Goal: Task Accomplishment & Management: Manage account settings

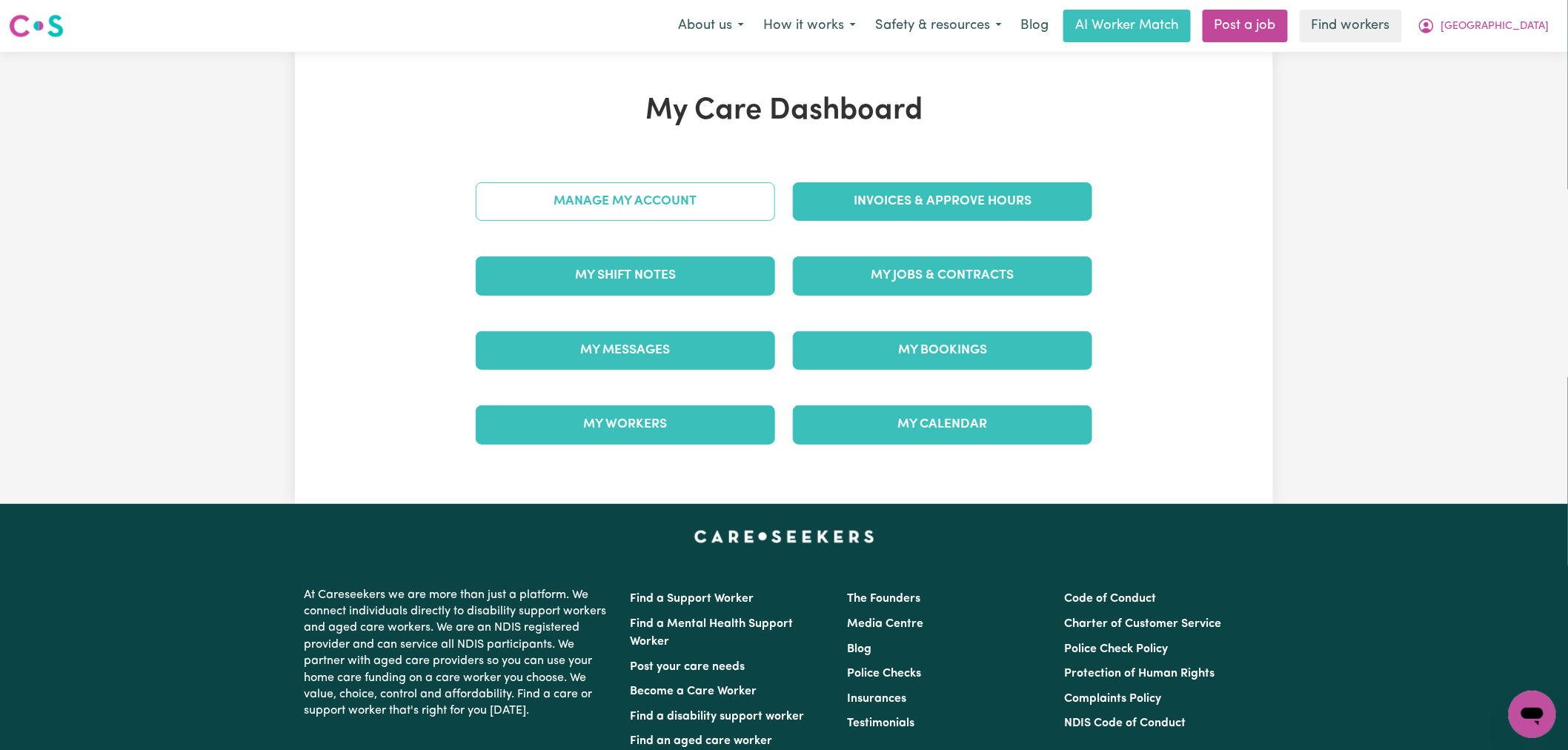
click at [640, 196] on link "Manage My Account" at bounding box center [625, 201] width 299 height 38
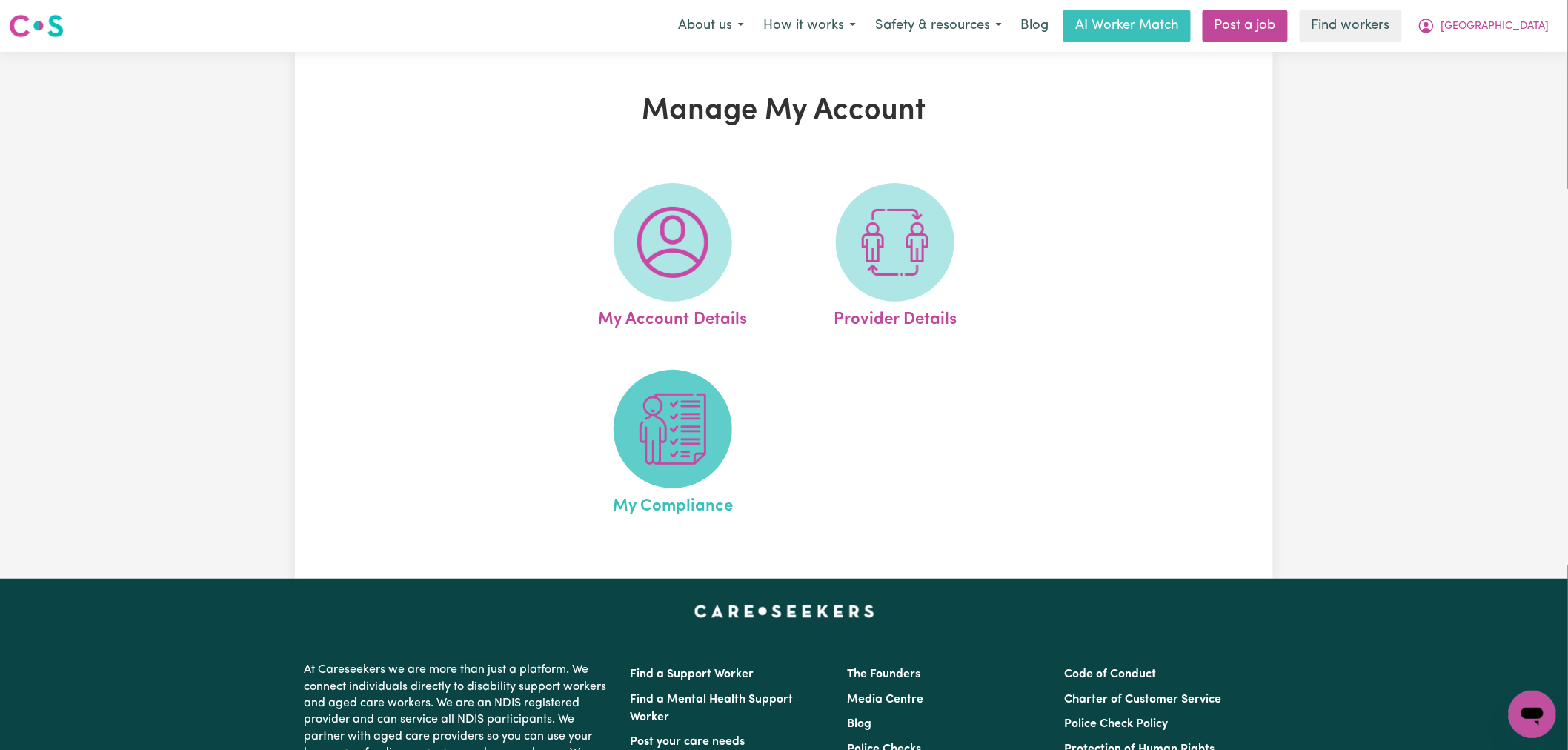
click at [695, 442] on img at bounding box center [672, 428] width 71 height 71
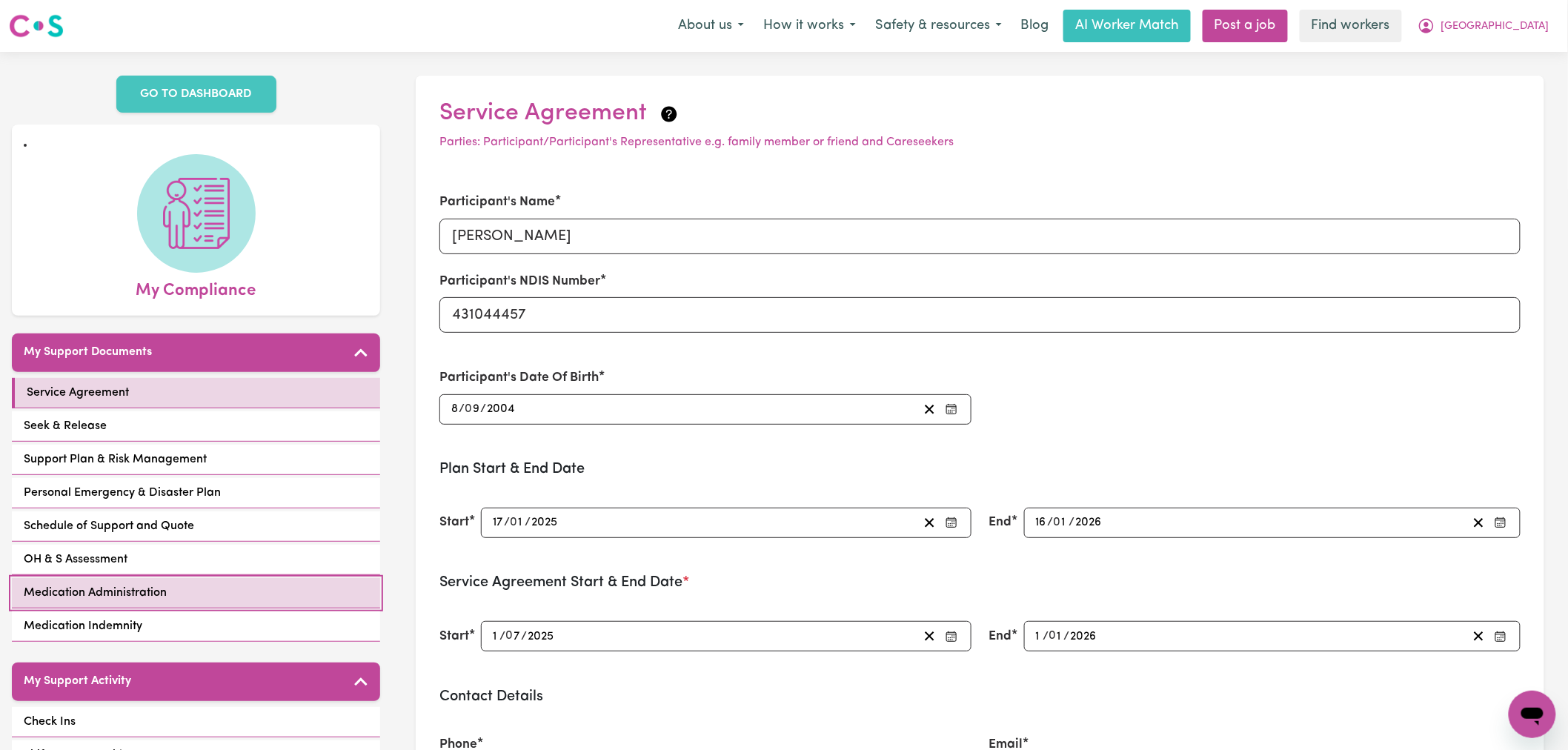
click at [210, 578] on link "Medication Administration" at bounding box center [195, 593] width 368 height 30
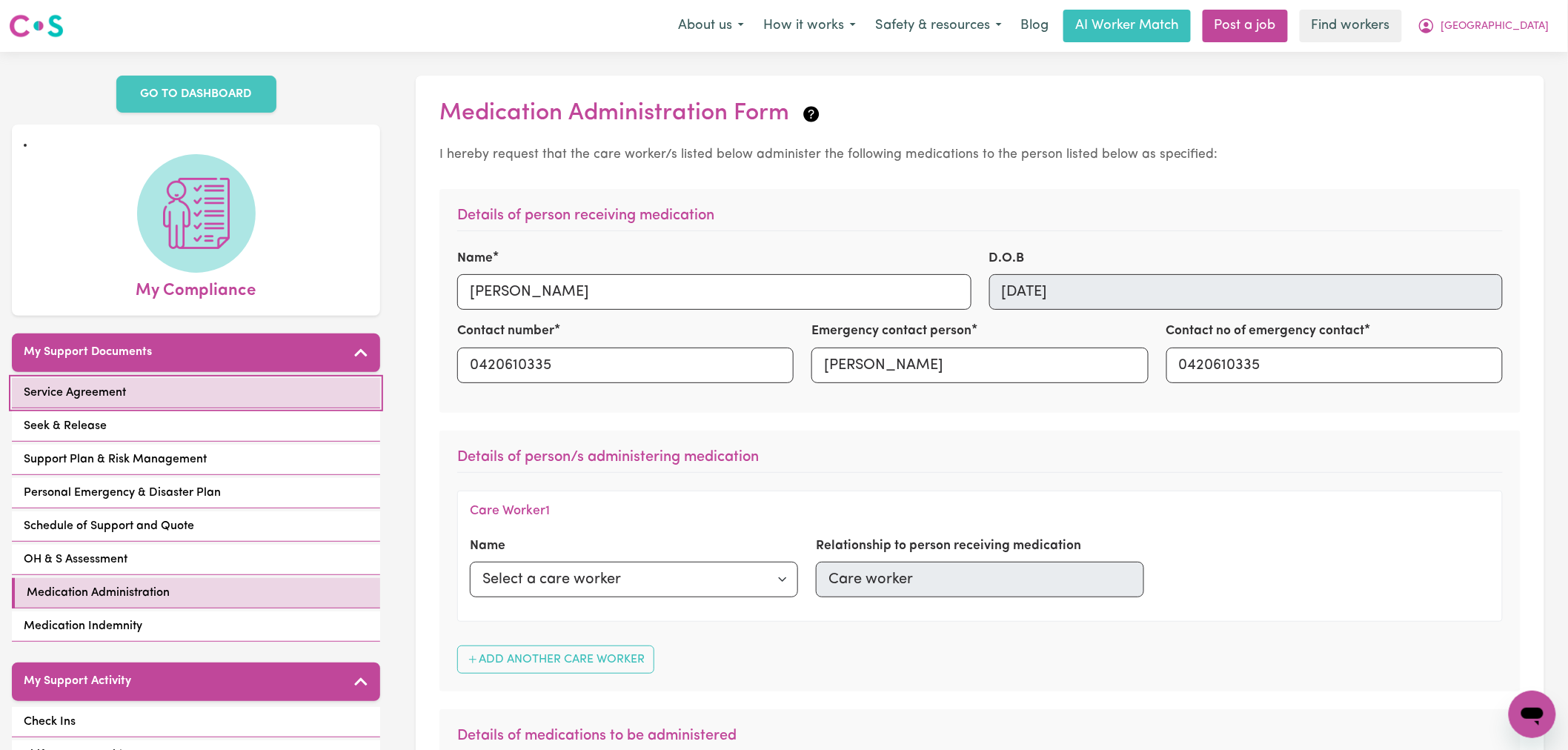
click at [237, 378] on link "Service Agreement" at bounding box center [195, 393] width 368 height 30
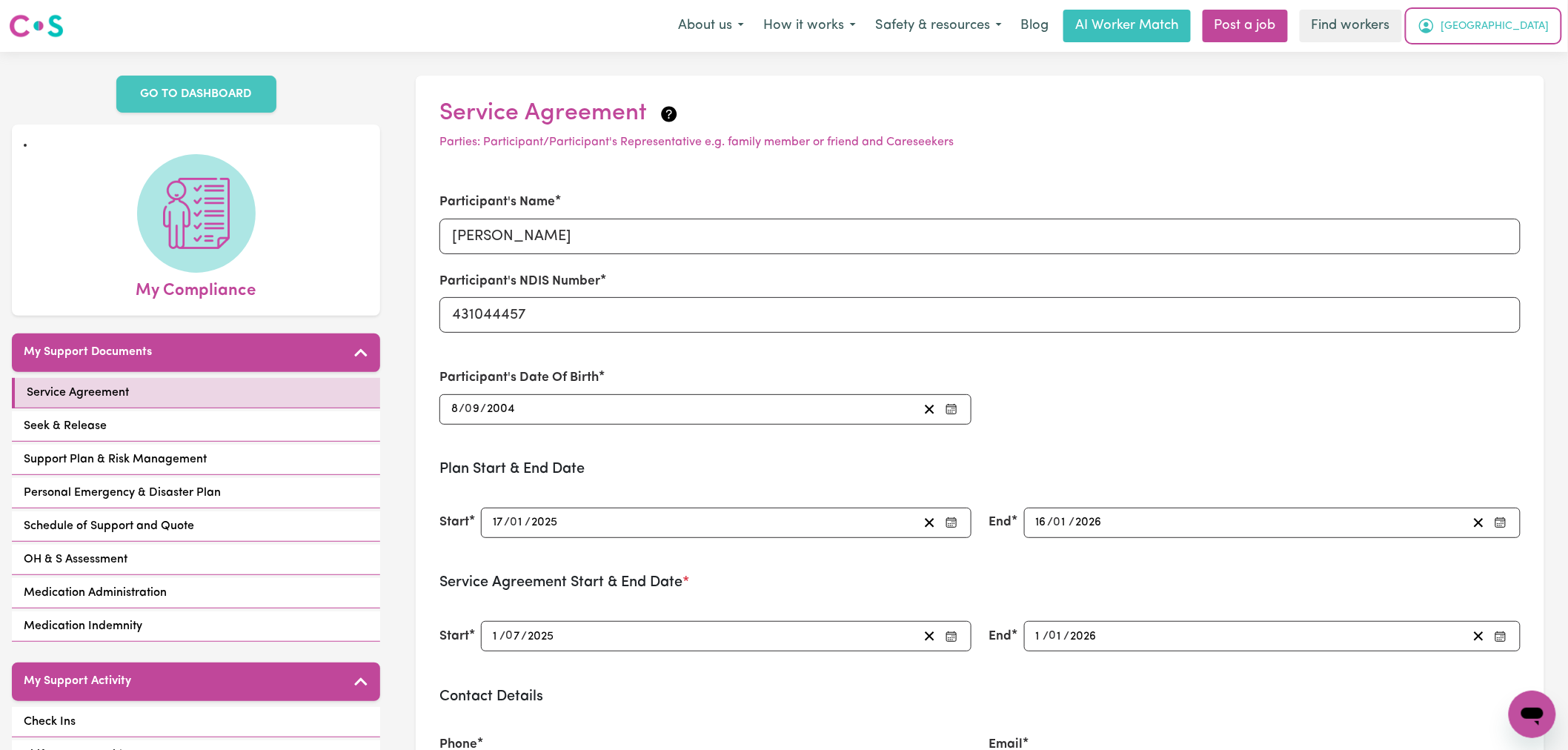
click at [1435, 20] on icon "My Account" at bounding box center [1426, 26] width 18 height 18
click at [1512, 78] on link "Logout" at bounding box center [1499, 85] width 117 height 28
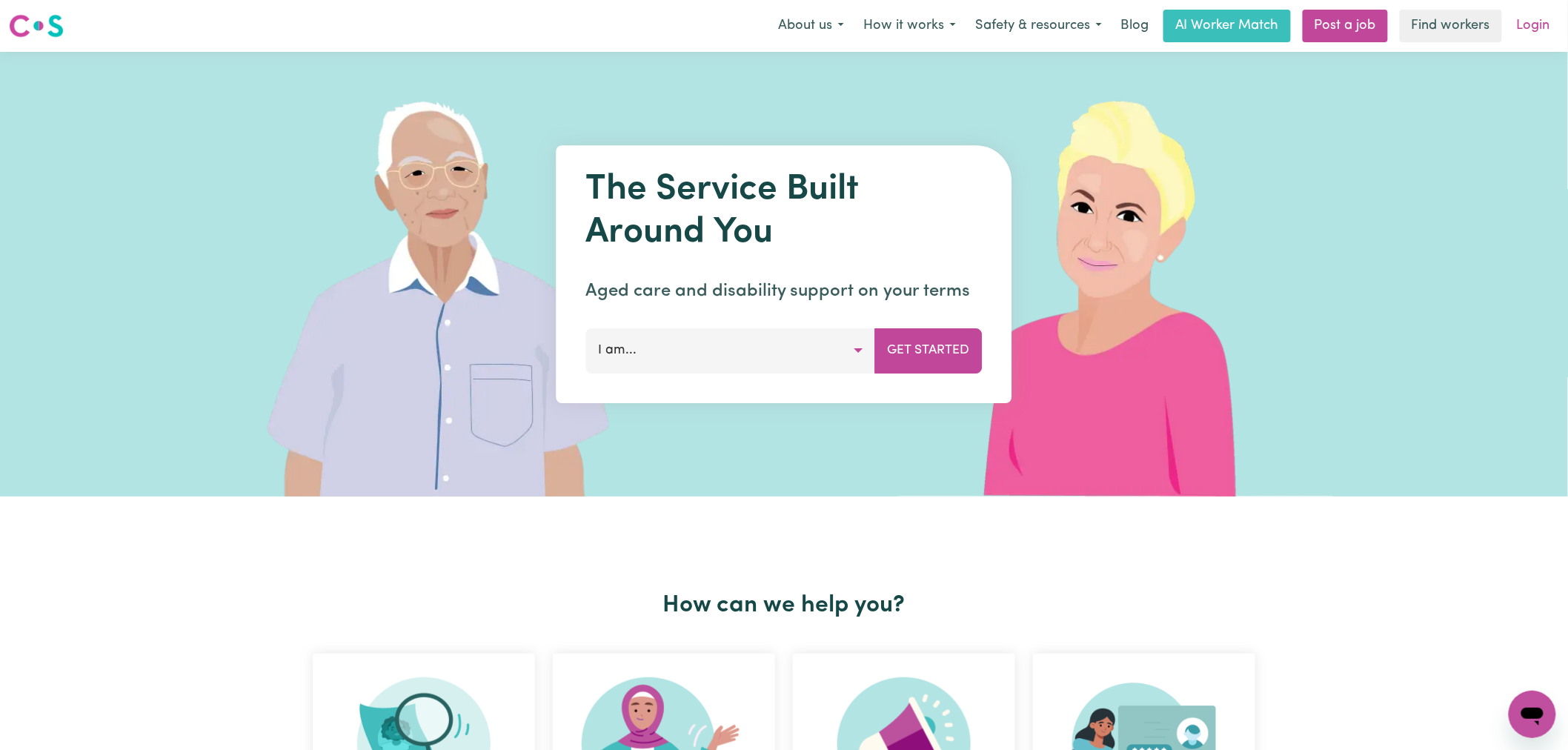
click at [1546, 25] on link "Login" at bounding box center [1533, 26] width 51 height 33
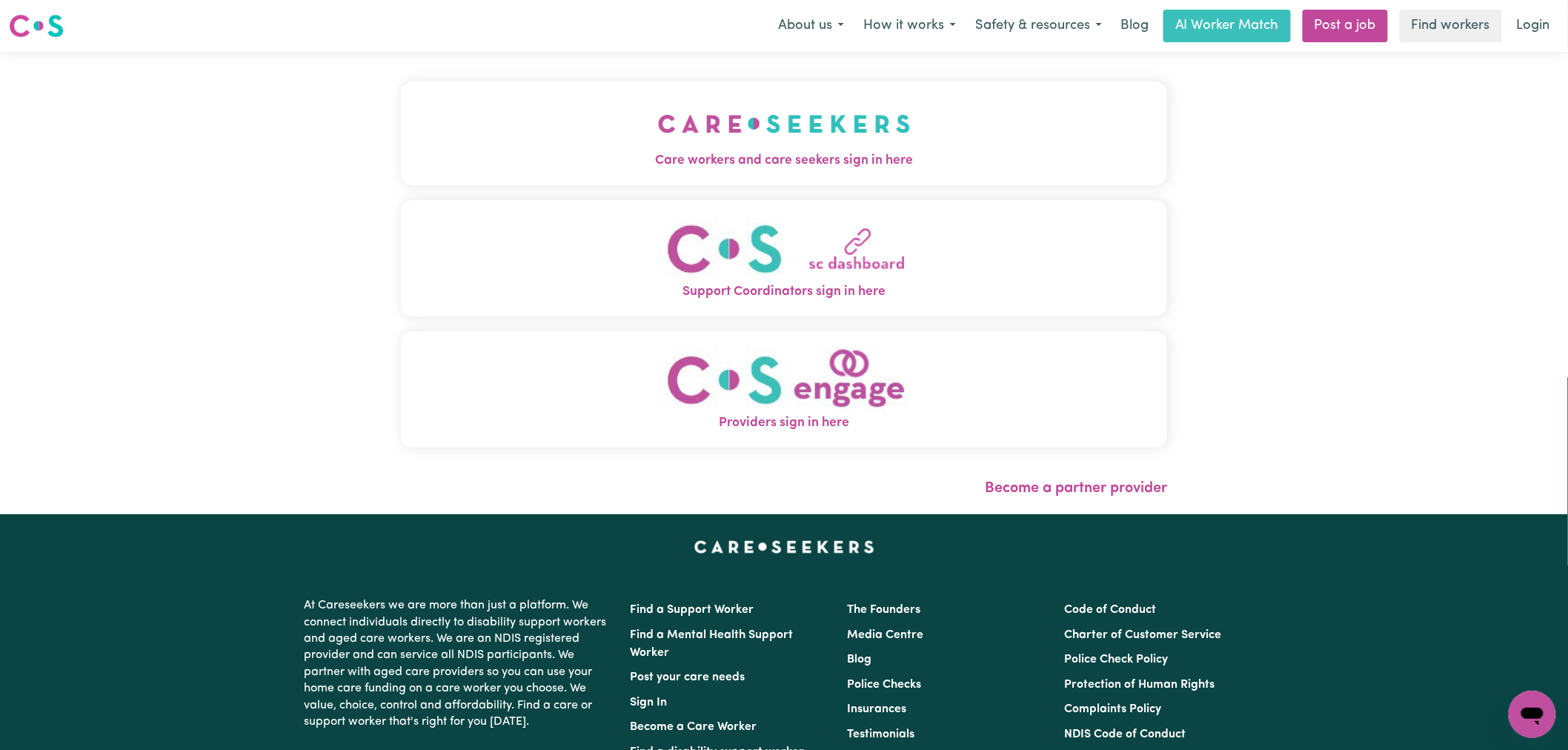
click at [594, 200] on button "Support Coordinators sign in here" at bounding box center [784, 258] width 766 height 116
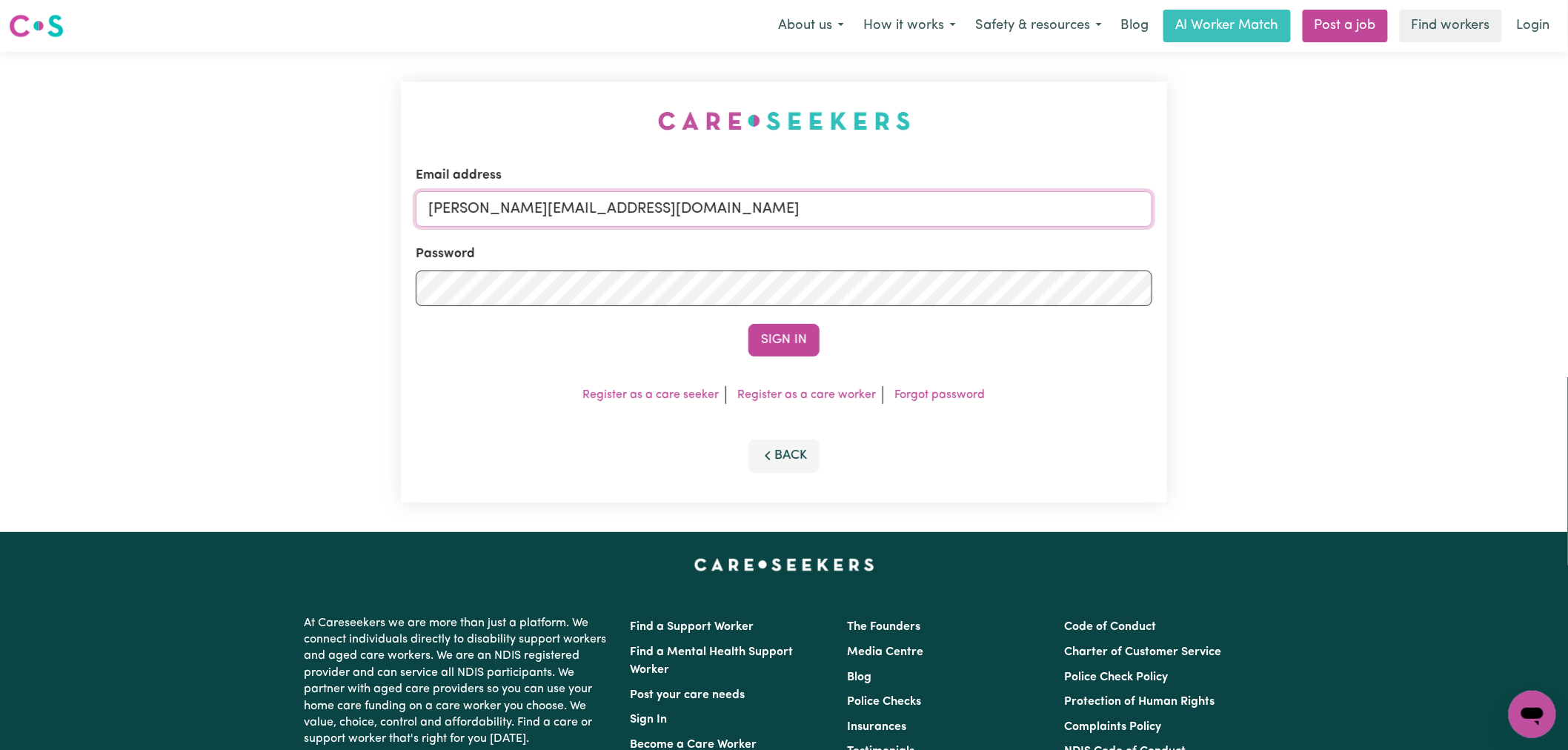
click at [620, 206] on input "[PERSON_NAME][EMAIL_ADDRESS][DOMAIN_NAME]" at bounding box center [784, 210] width 737 height 36
drag, startPoint x: 802, startPoint y: 221, endPoint x: 501, endPoint y: 209, distance: 301.2
click at [506, 208] on input "[EMAIL_ADDRESS][PERSON_NAME][DOMAIN_NAME]" at bounding box center [784, 210] width 737 height 36
type input "[EMAIL_ADDRESS][PERSON_NAME][DOMAIN_NAME]"
click at [748, 324] on button "Sign In" at bounding box center [783, 340] width 71 height 33
